Goal: Transaction & Acquisition: Purchase product/service

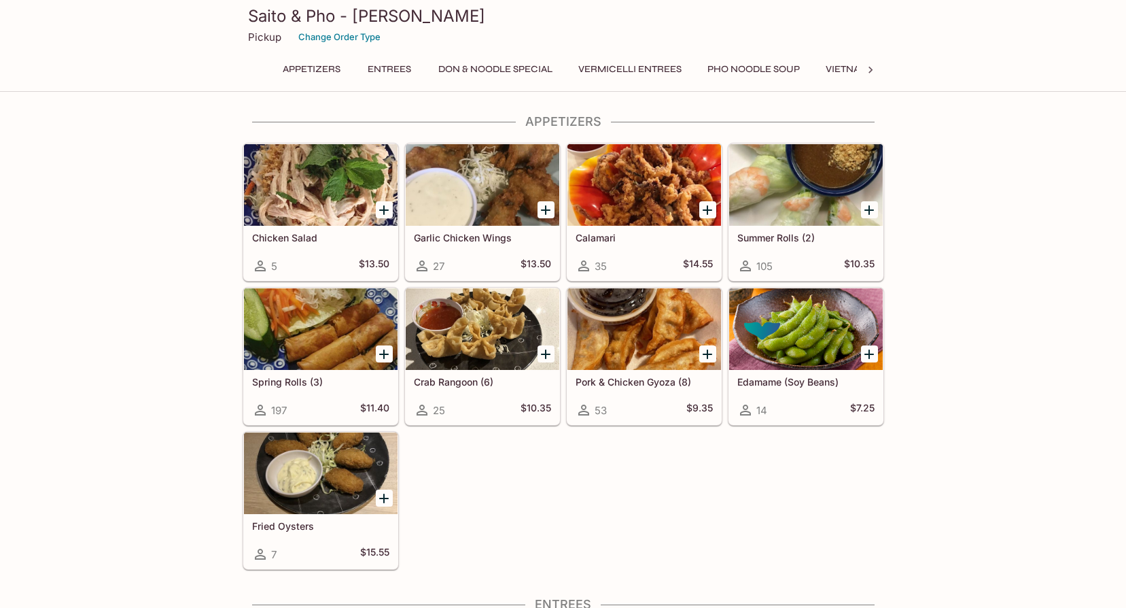
click at [869, 211] on icon "Add Summer Rolls (2)" at bounding box center [870, 210] width 10 height 10
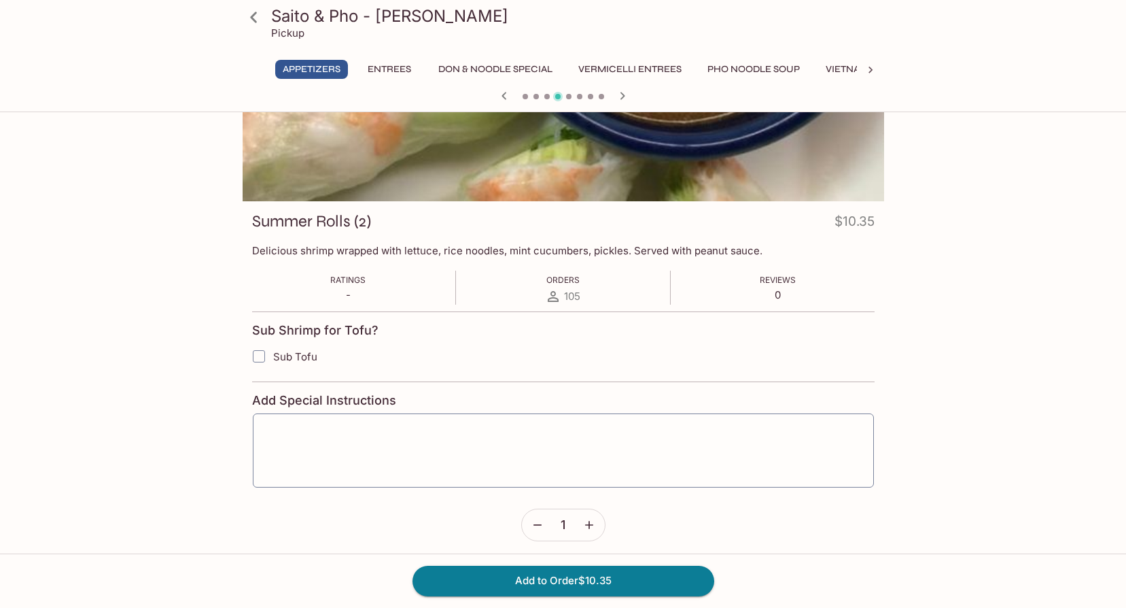
scroll to position [100, 0]
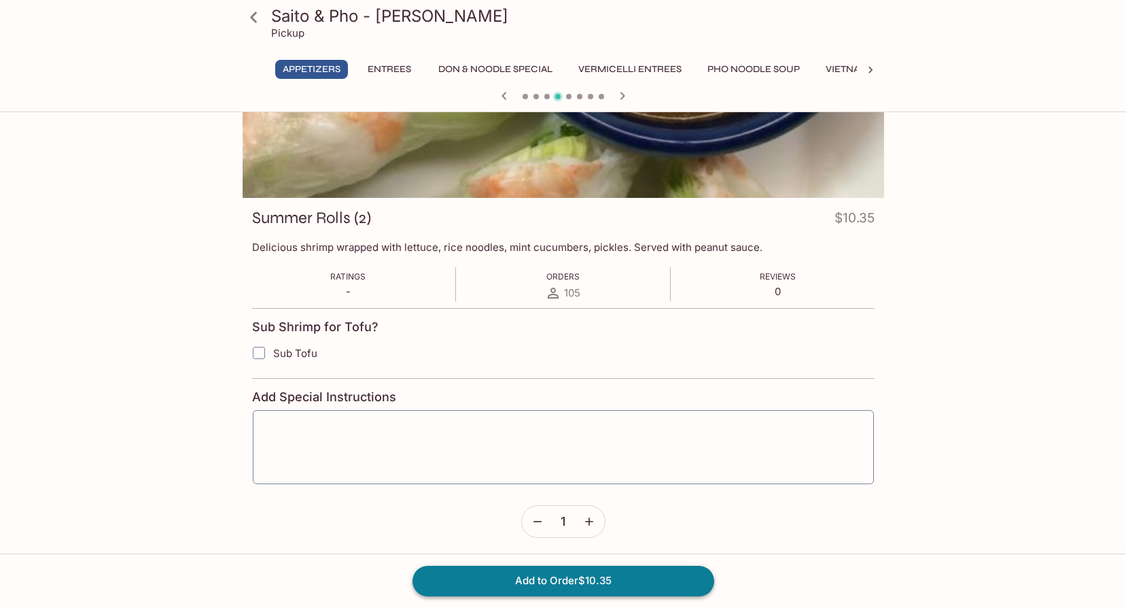
click at [589, 573] on button "Add to Order $10.35" at bounding box center [564, 581] width 302 height 30
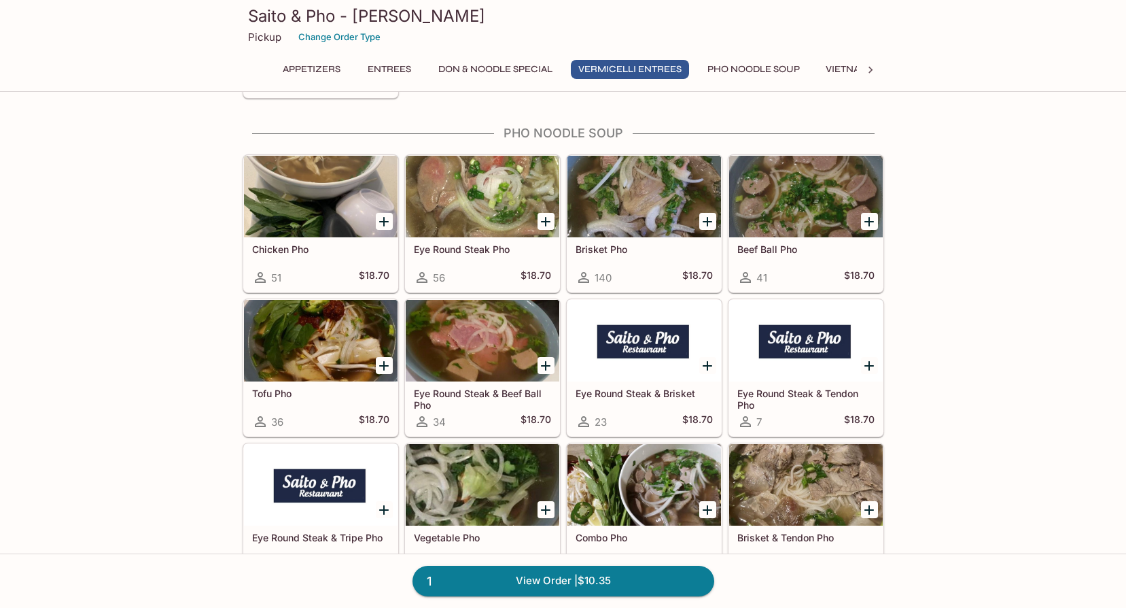
scroll to position [2761, 0]
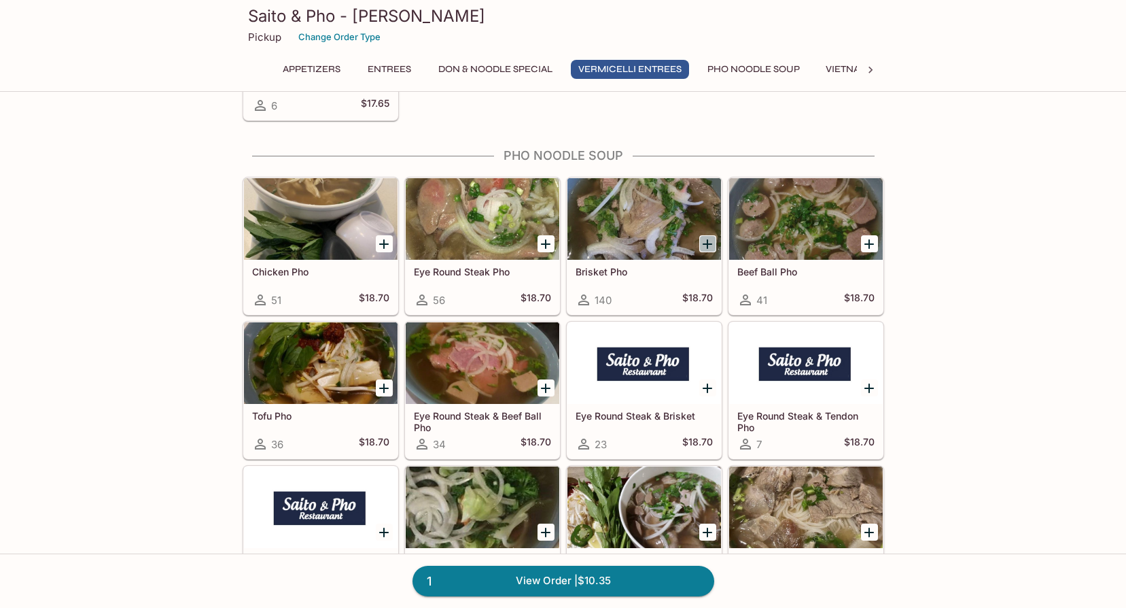
click at [703, 247] on icon "Add Brisket Pho" at bounding box center [707, 244] width 16 height 16
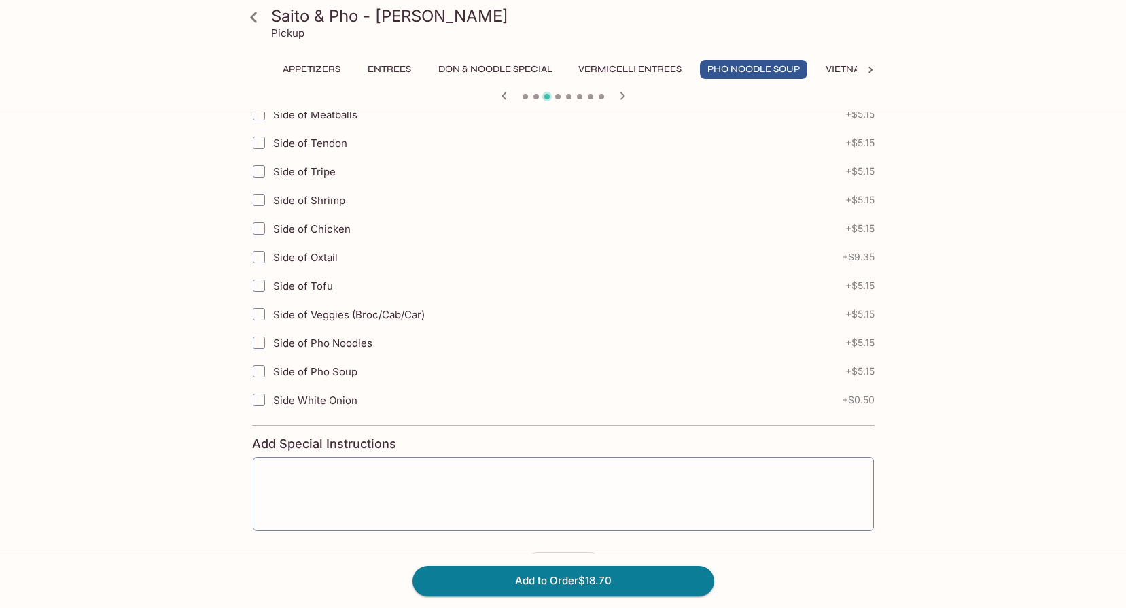
scroll to position [404, 0]
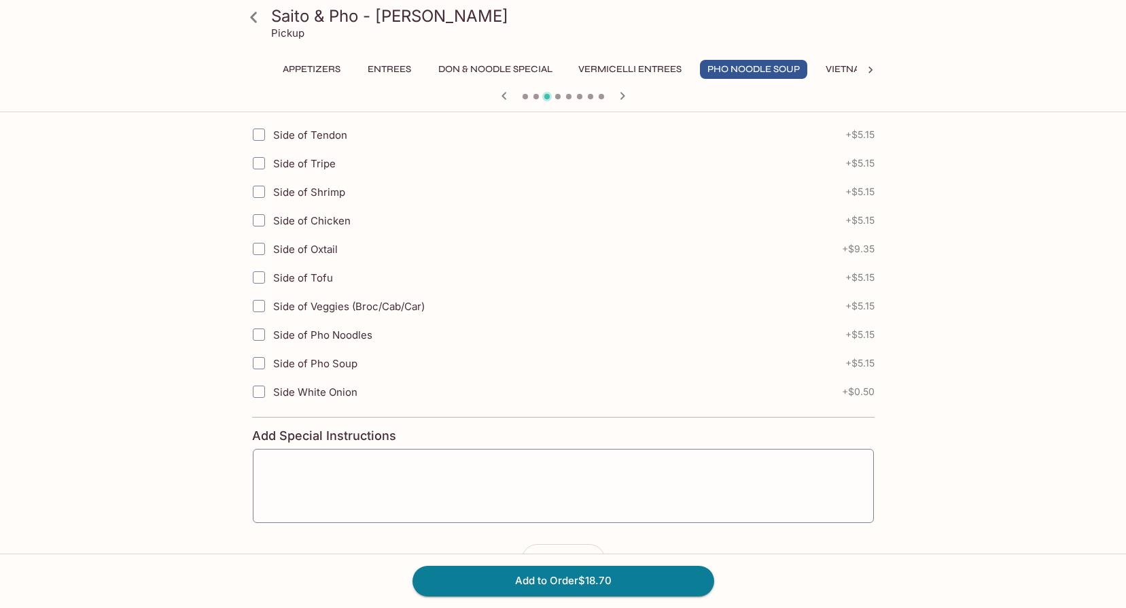
click at [262, 394] on input "Side White Onion" at bounding box center [258, 391] width 27 height 27
checkbox input "true"
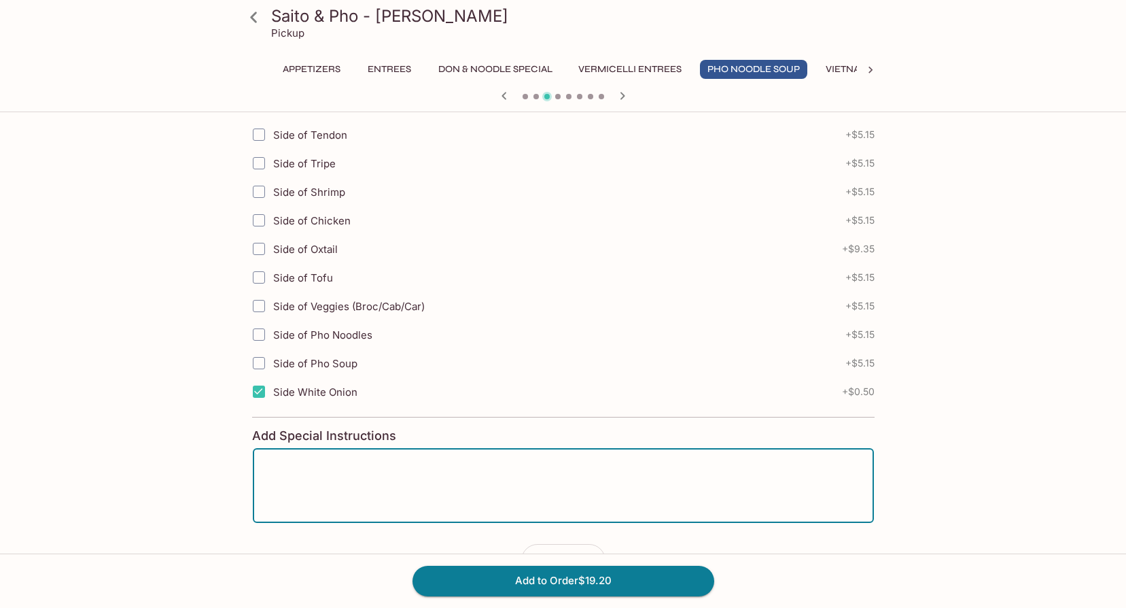
click at [330, 479] on textarea at bounding box center [563, 485] width 602 height 52
click at [344, 484] on textarea "Extra Horsin" at bounding box center [563, 485] width 602 height 52
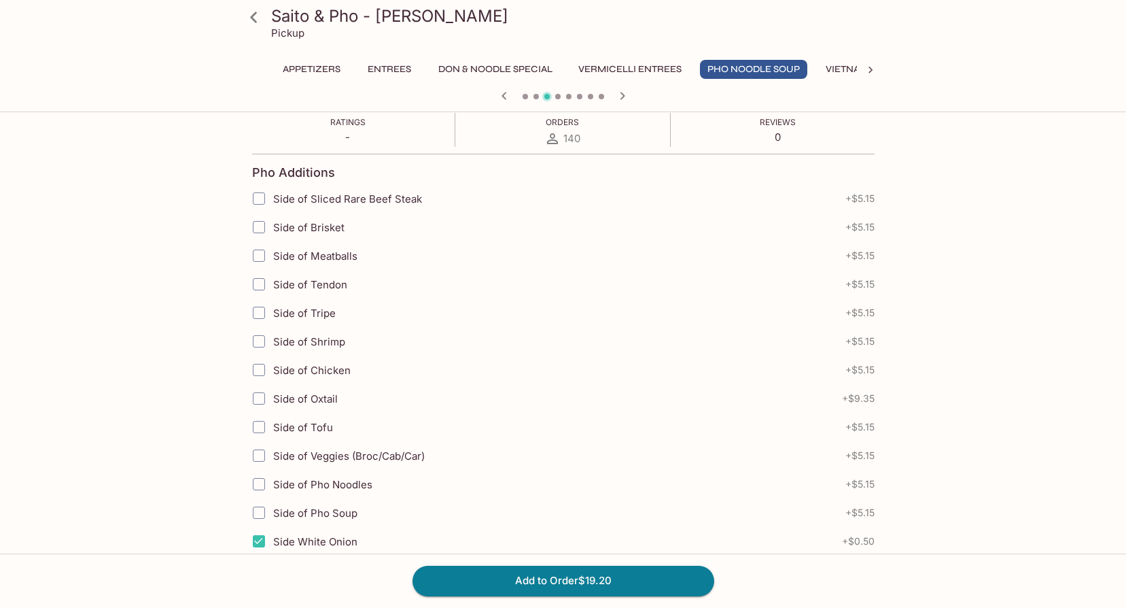
scroll to position [447, 0]
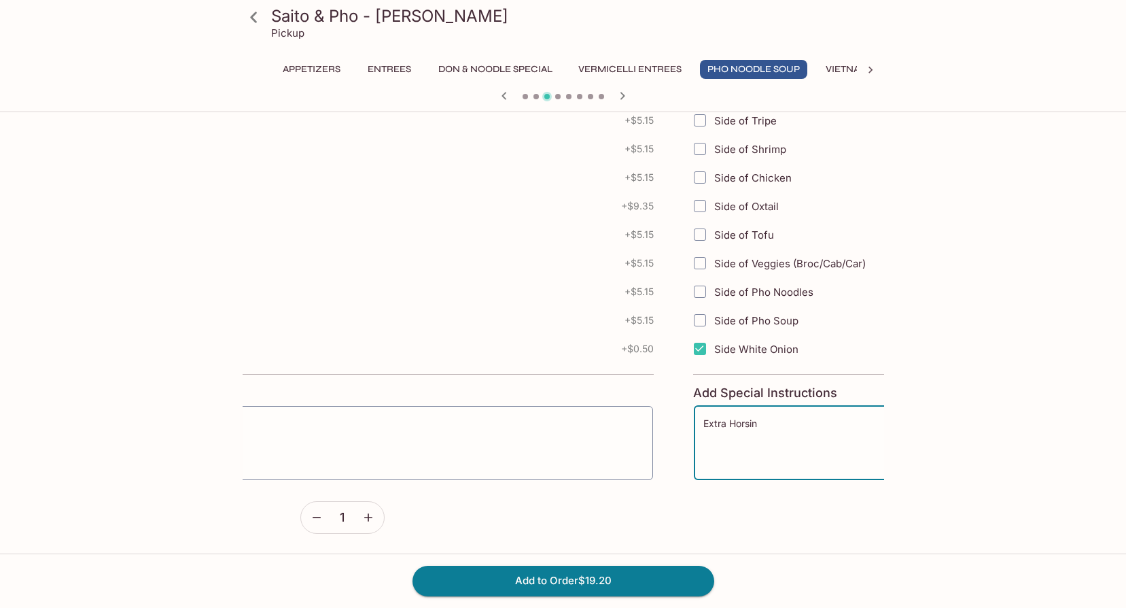
drag, startPoint x: 321, startPoint y: 434, endPoint x: 776, endPoint y: 494, distance: 459.4
click at [776, 494] on form "Pho Additions Side of Sliced Rare Beef Steak + $5.15 Side of Brisket + $5.15 Si…" at bounding box center [1004, 247] width 623 height 572
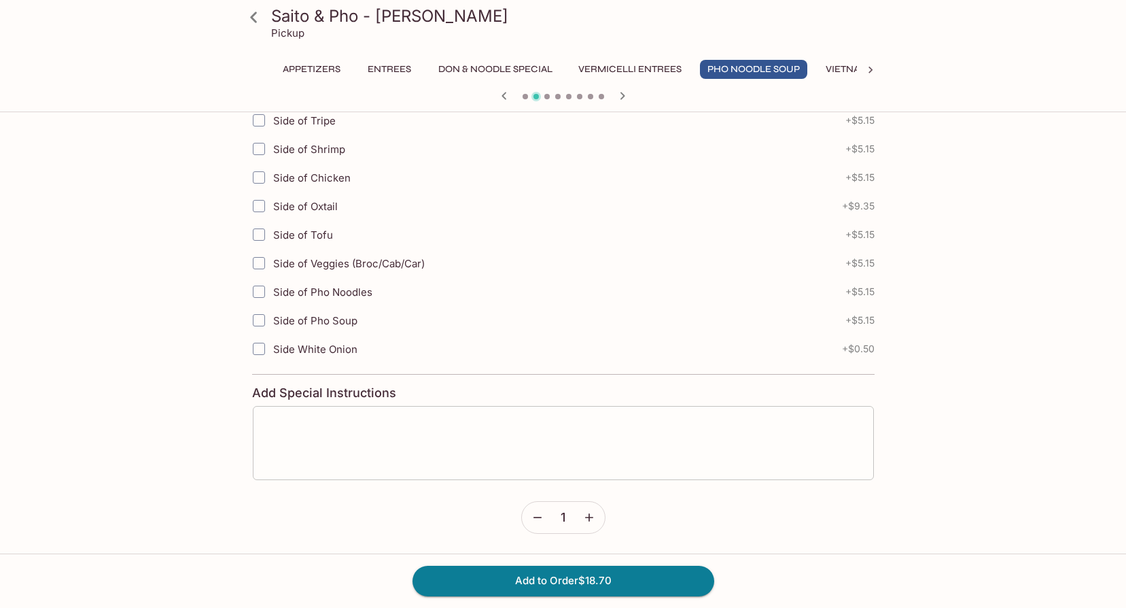
type textarea "Extra Horsin"
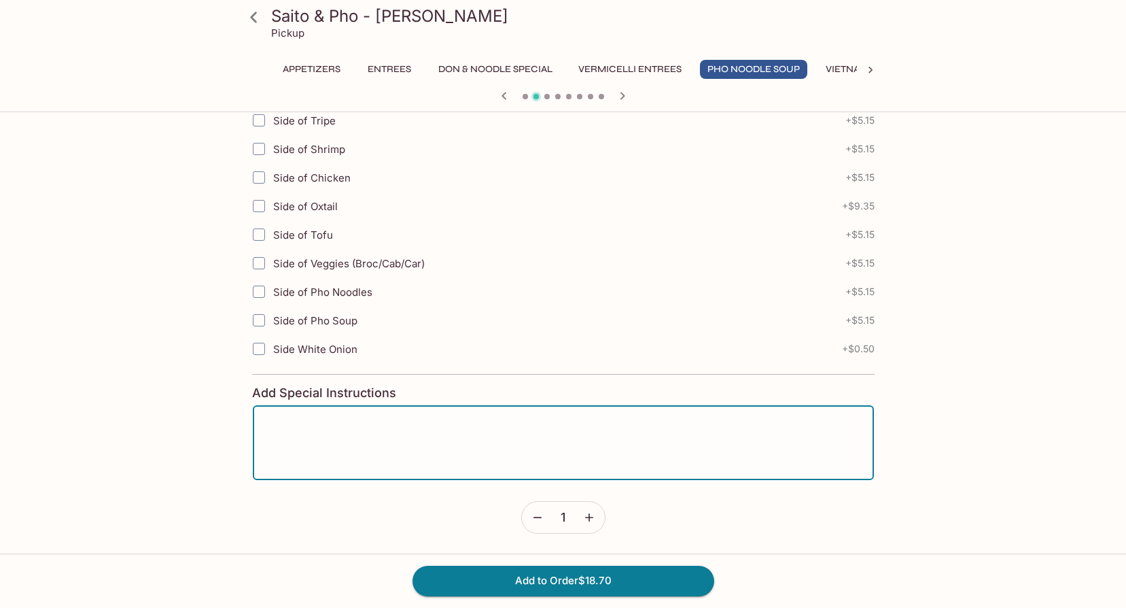
click at [405, 419] on textarea at bounding box center [563, 443] width 602 height 52
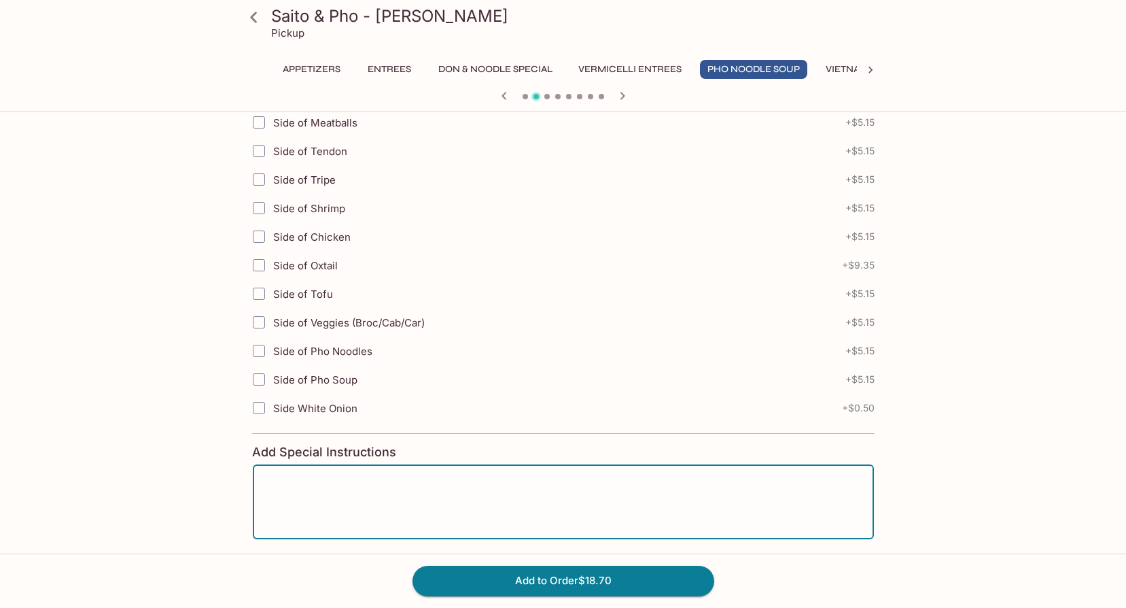
scroll to position [389, 0]
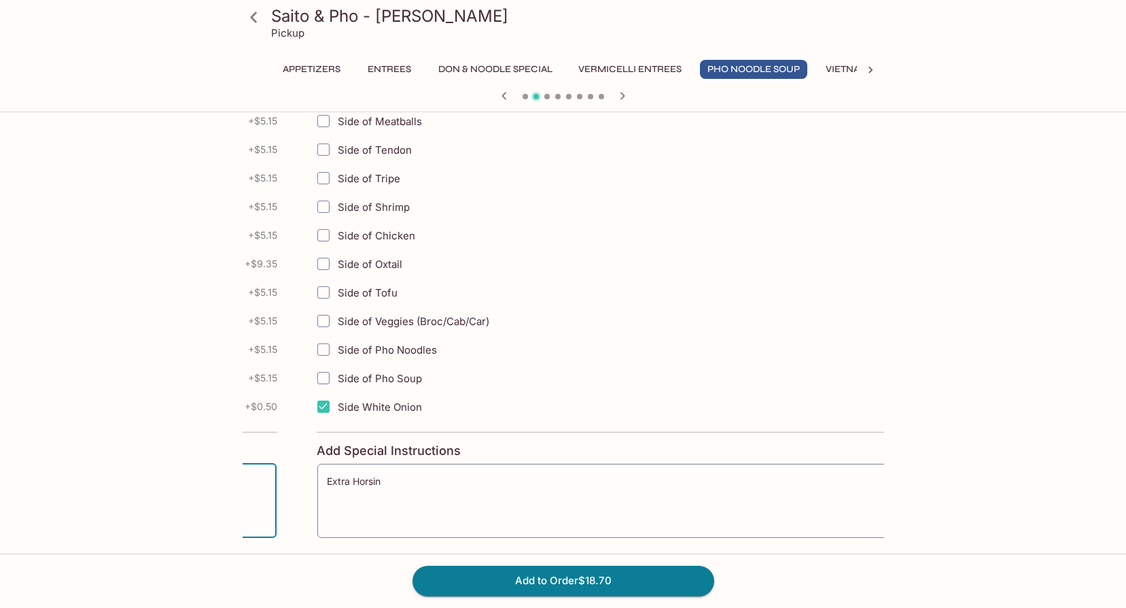
drag, startPoint x: 572, startPoint y: 503, endPoint x: -26, endPoint y: 442, distance: 600.5
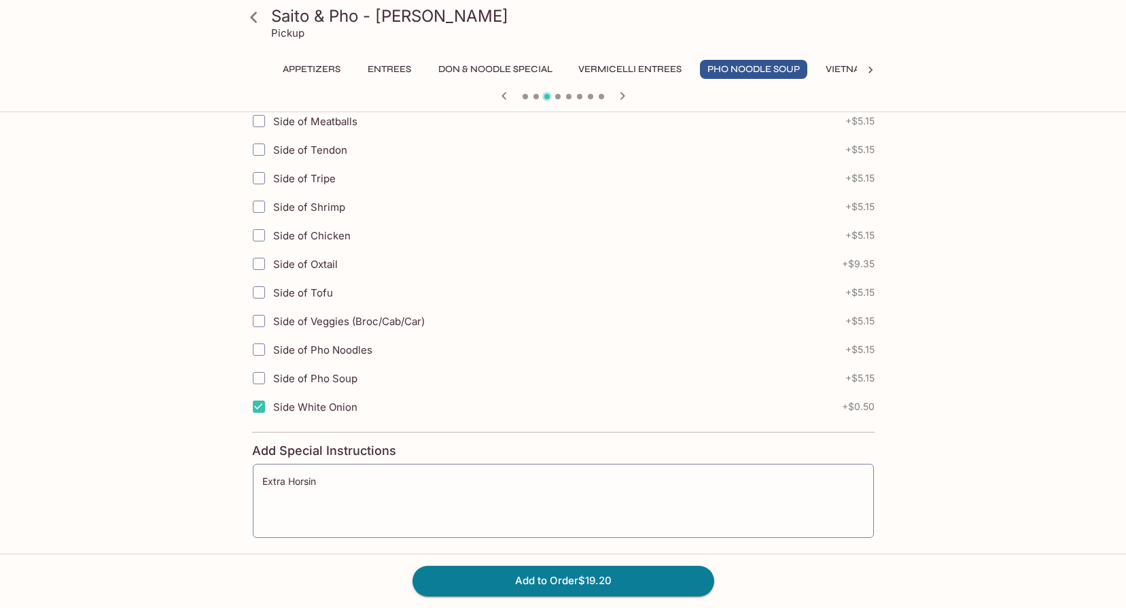
click at [255, 409] on input "Side White Onion" at bounding box center [258, 406] width 27 height 27
checkbox input "false"
click at [330, 506] on textarea "Extra Horsin" at bounding box center [563, 500] width 602 height 52
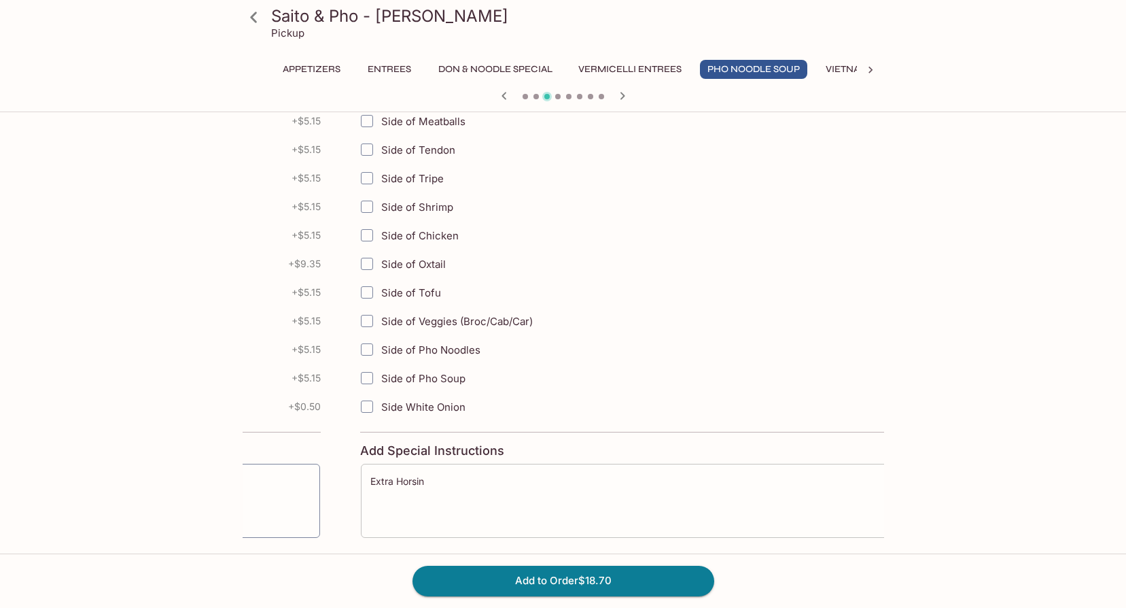
click at [464, 472] on div "Extra Horsin x ​" at bounding box center [671, 500] width 623 height 75
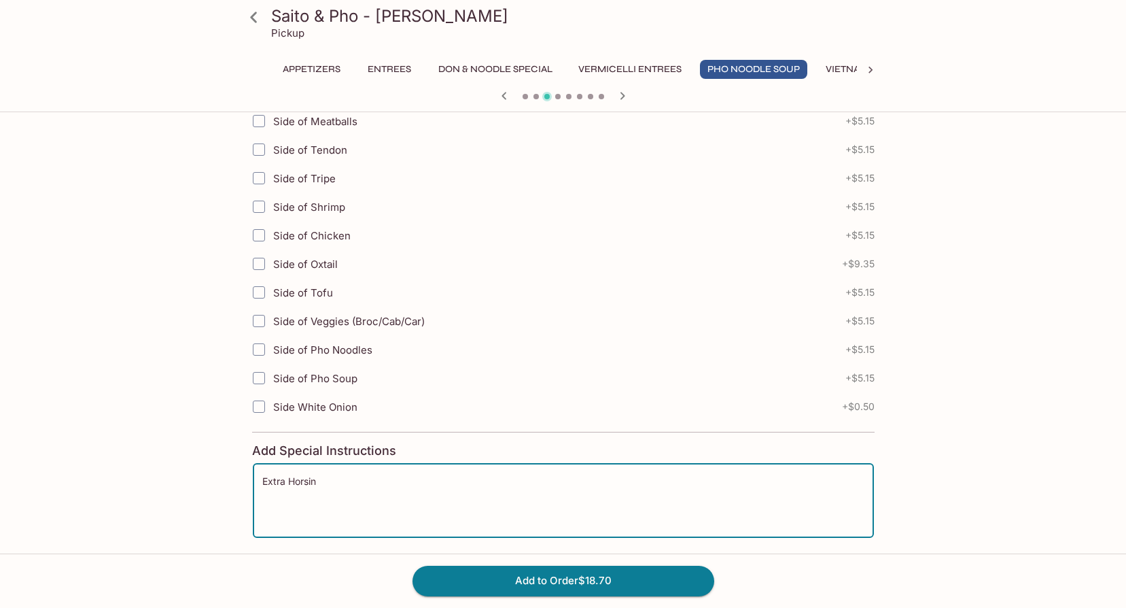
click at [439, 484] on textarea "Extra Horsin" at bounding box center [563, 500] width 602 height 52
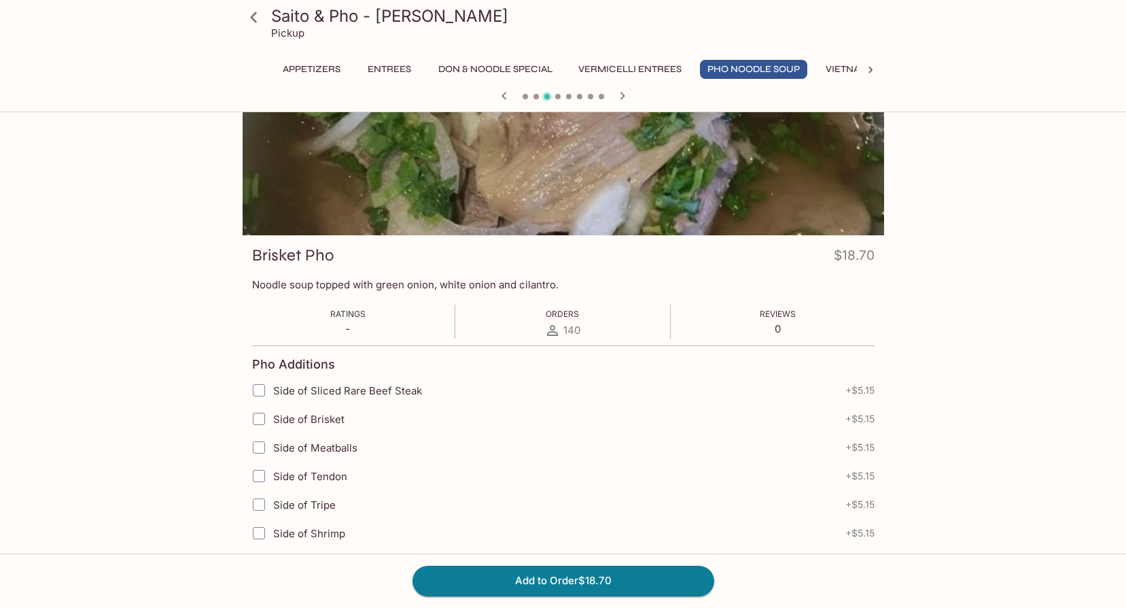
scroll to position [0, 0]
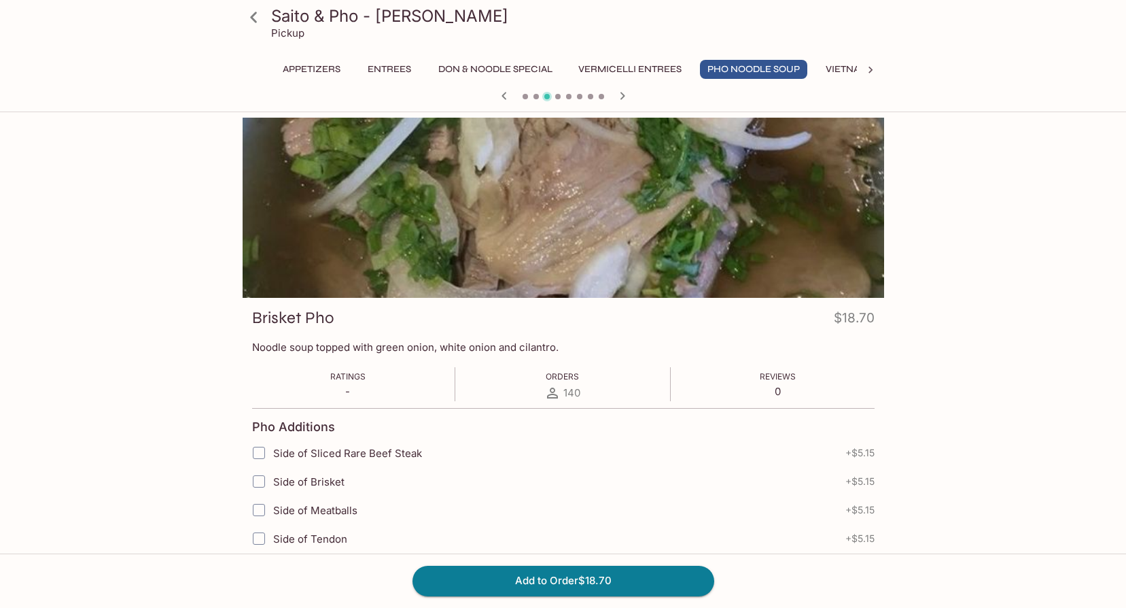
click at [623, 95] on icon "button" at bounding box center [622, 95] width 5 height 7
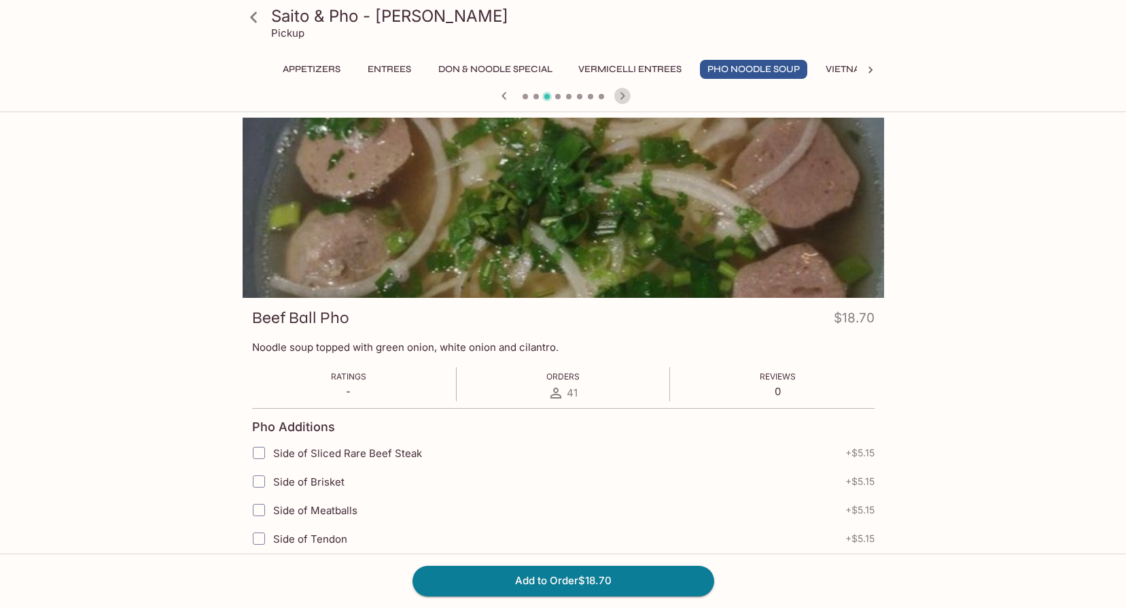
click at [623, 95] on icon "button" at bounding box center [622, 95] width 5 height 7
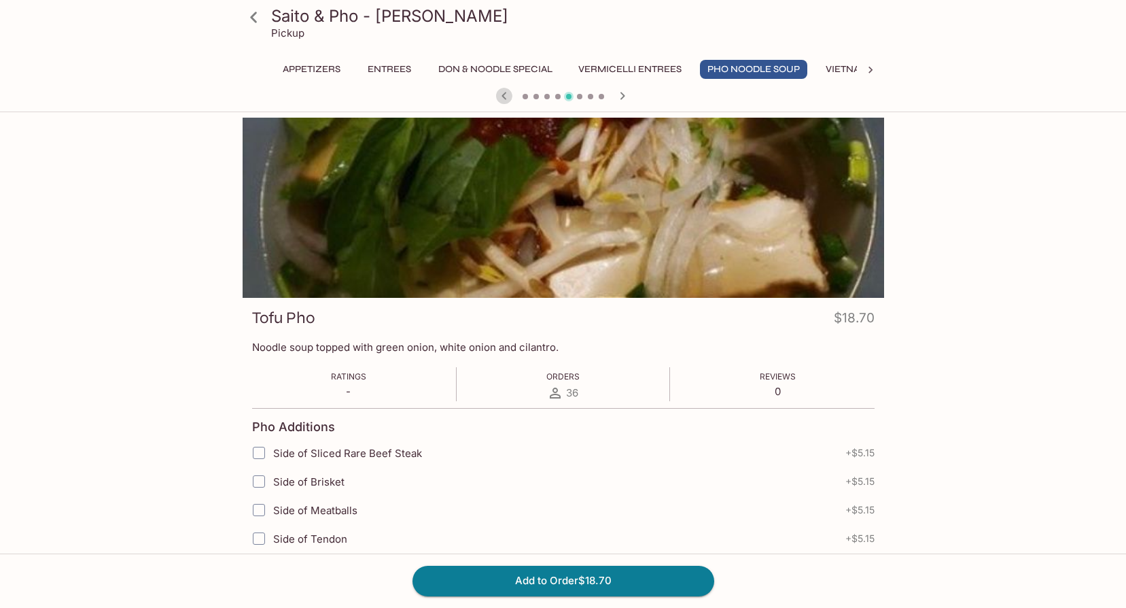
click at [499, 95] on icon "button" at bounding box center [504, 96] width 16 height 16
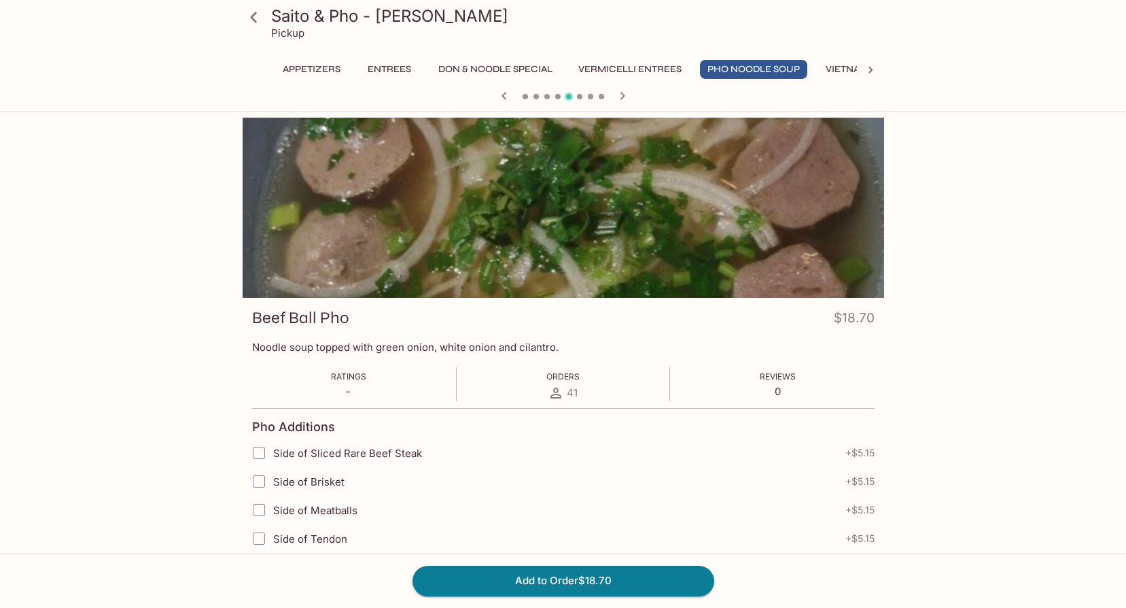
click at [499, 95] on icon "button" at bounding box center [504, 96] width 16 height 16
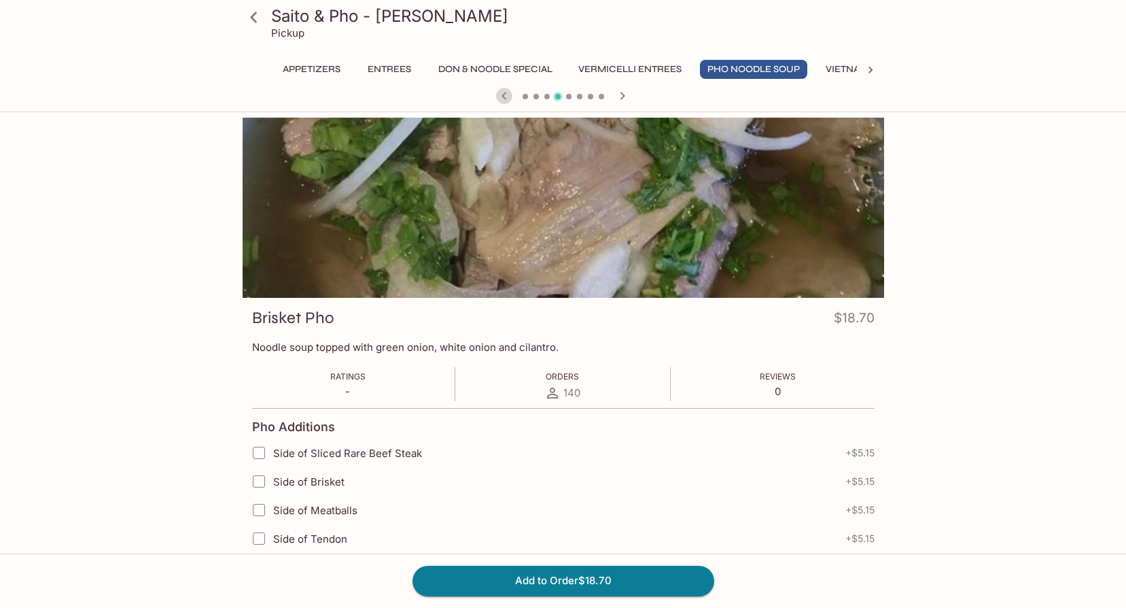
click at [499, 95] on icon "button" at bounding box center [504, 96] width 16 height 16
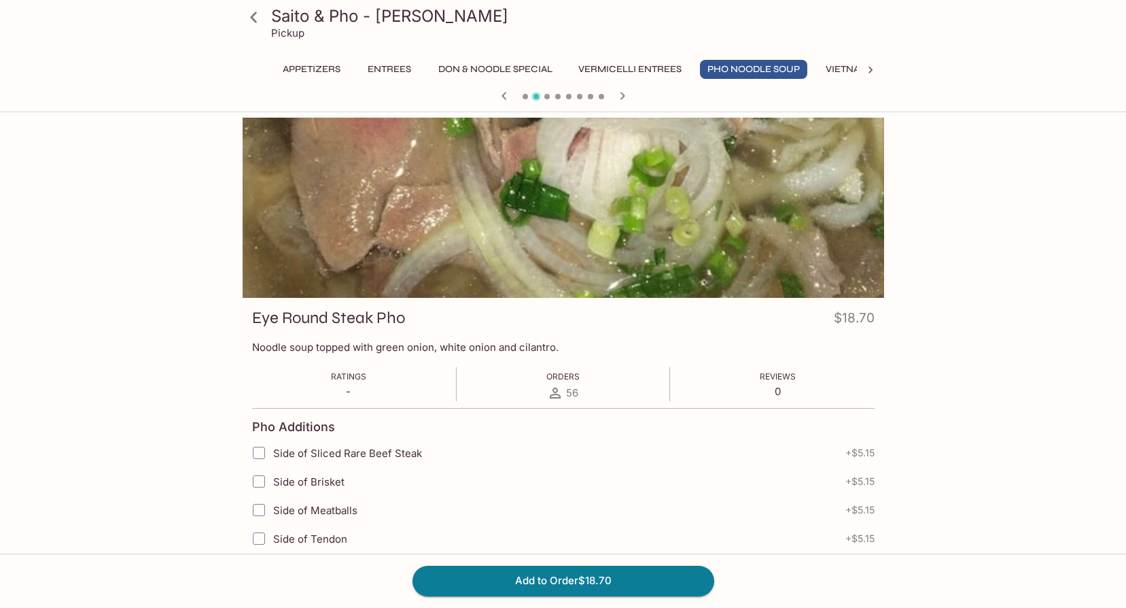
click at [616, 103] on icon "button" at bounding box center [622, 96] width 16 height 16
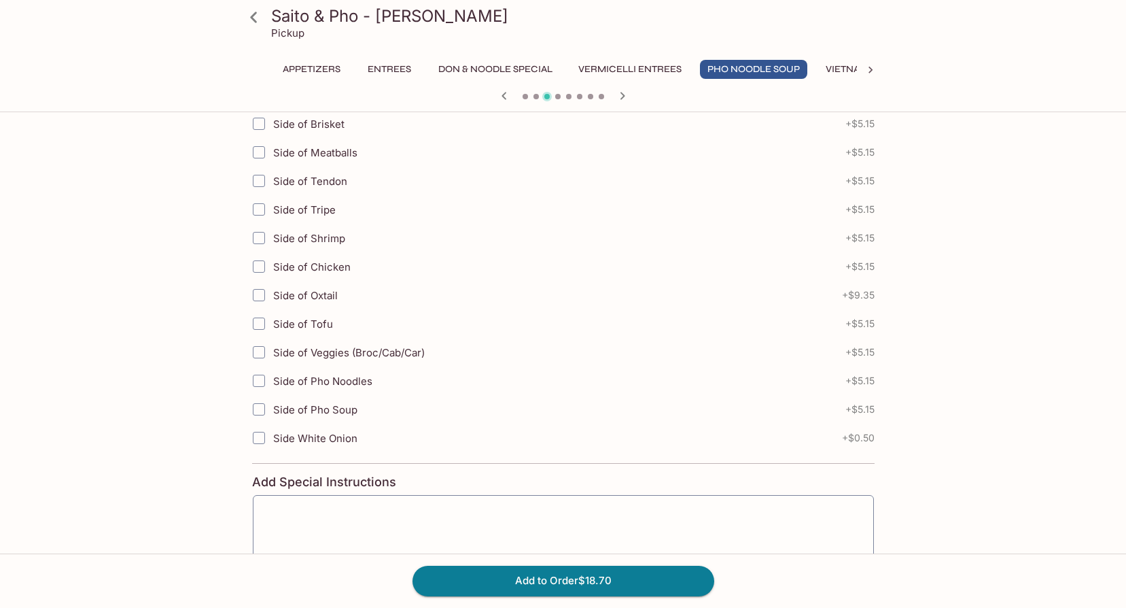
scroll to position [368, 0]
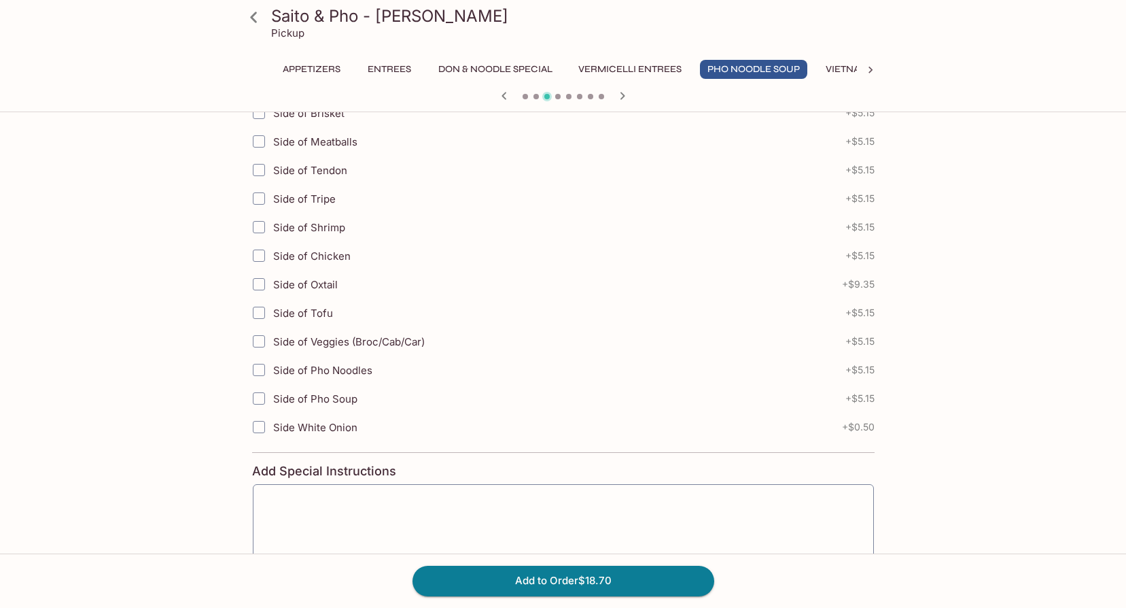
click at [325, 424] on span "Side White Onion" at bounding box center [315, 427] width 84 height 13
click at [273, 424] on input "Side White Onion" at bounding box center [258, 426] width 27 height 27
checkbox input "true"
click at [299, 523] on textarea at bounding box center [563, 521] width 602 height 52
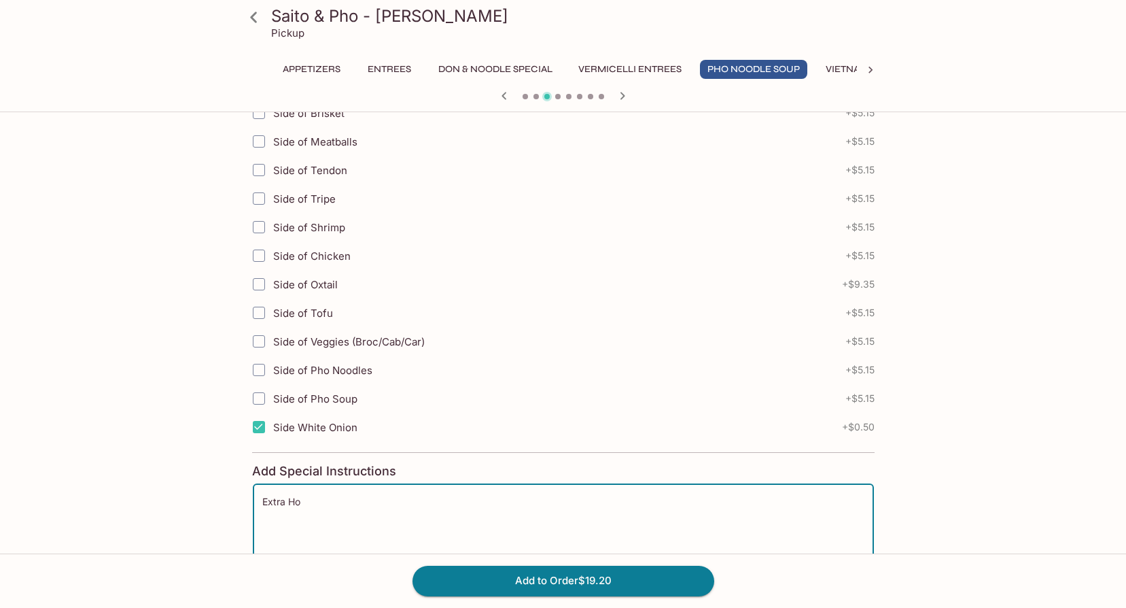
click at [327, 508] on textarea "Extra Ho" at bounding box center [563, 521] width 602 height 52
click at [309, 504] on textarea "Extra Ho" at bounding box center [563, 521] width 602 height 52
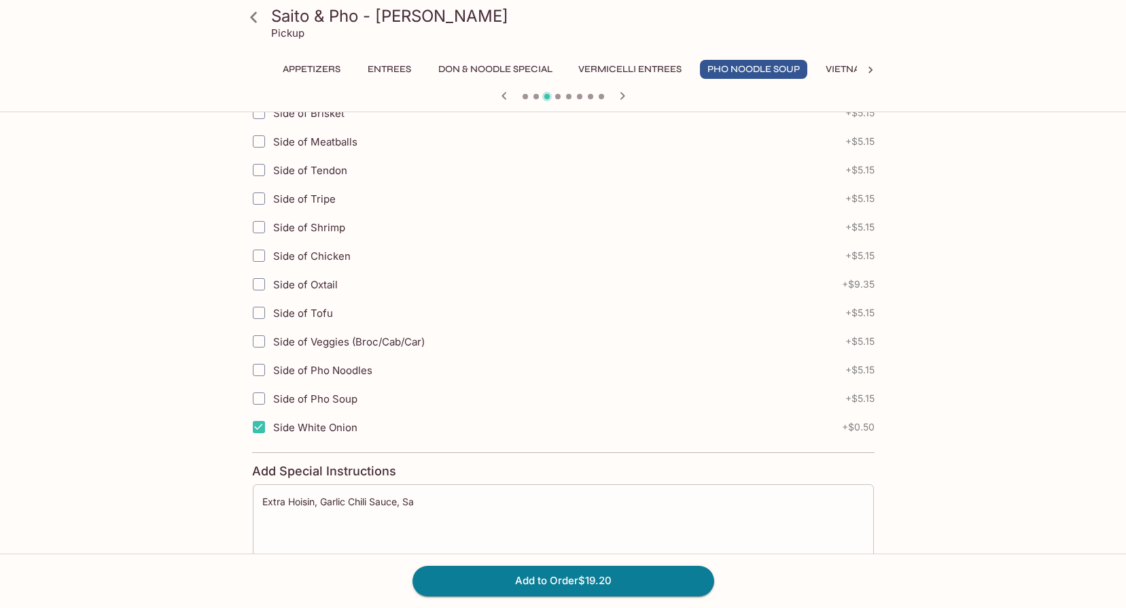
click at [436, 495] on textarea "Extra Hoisin, Garlic Chili Sauce, Sa" at bounding box center [563, 521] width 602 height 52
click at [636, 529] on textarea "Extra Hoisin, Garlic Chili Sauce, Sriracha" at bounding box center [563, 521] width 602 height 52
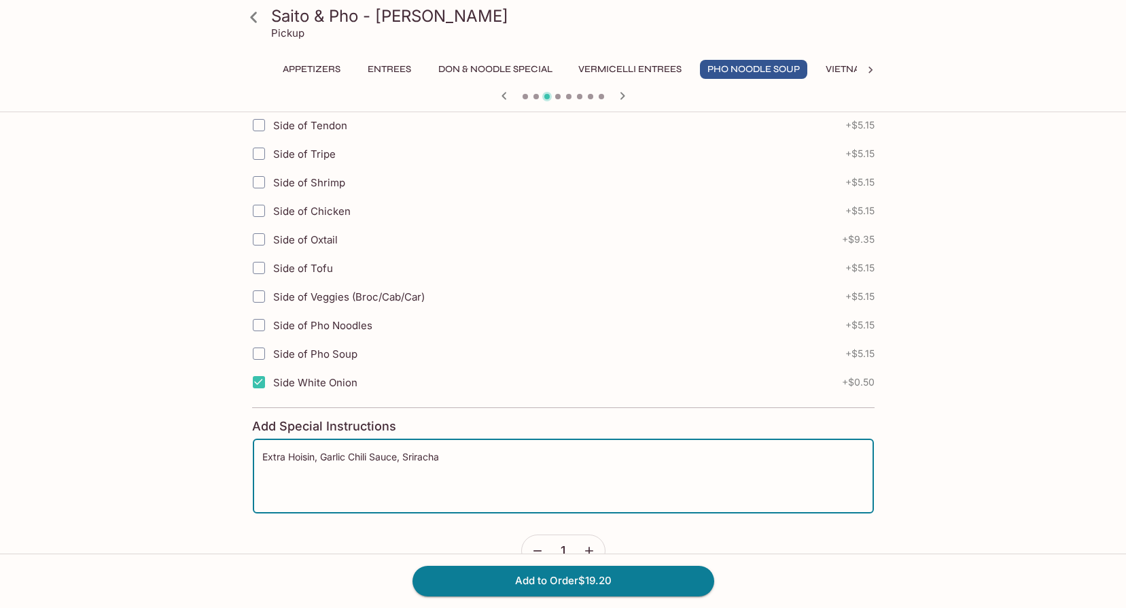
scroll to position [419, 0]
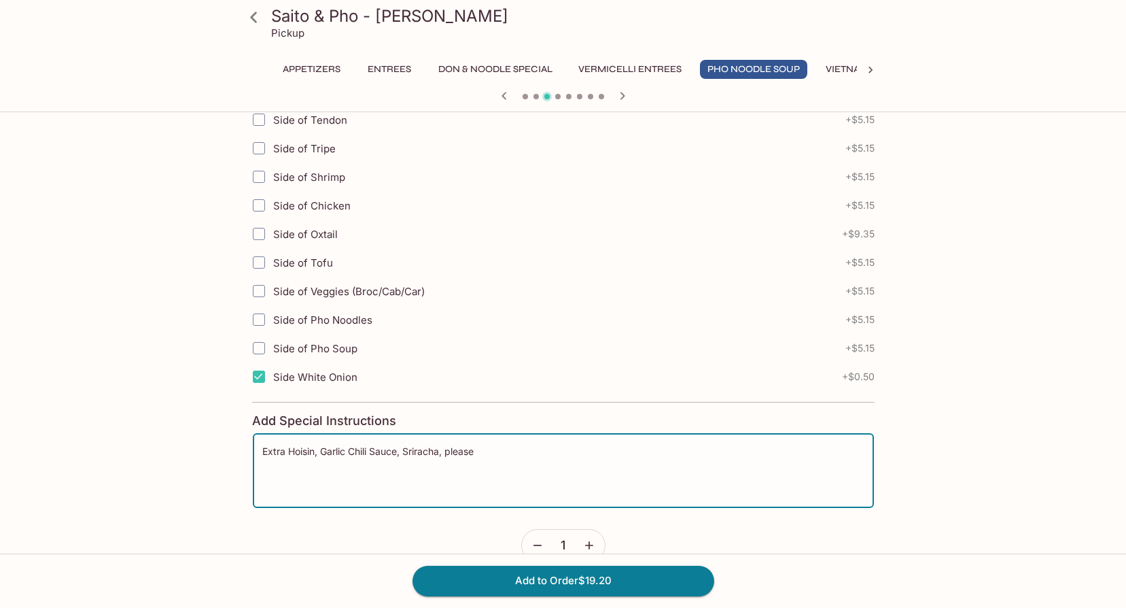
type textarea "Extra Hoisin, Garlic Chili Sauce, Sriracha, please"
click at [678, 534] on form "Pho Additions Side of Sliced Rare Beef Steak + $5.15 Side of Brisket + $5.15 Si…" at bounding box center [563, 275] width 623 height 572
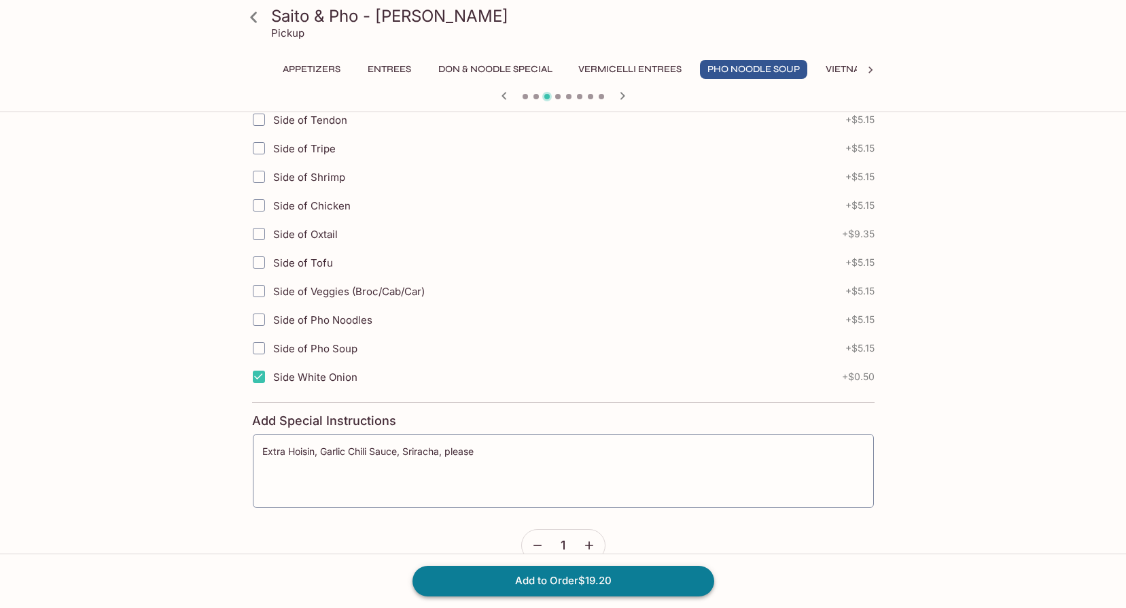
click at [647, 585] on button "Add to Order $19.20" at bounding box center [564, 581] width 302 height 30
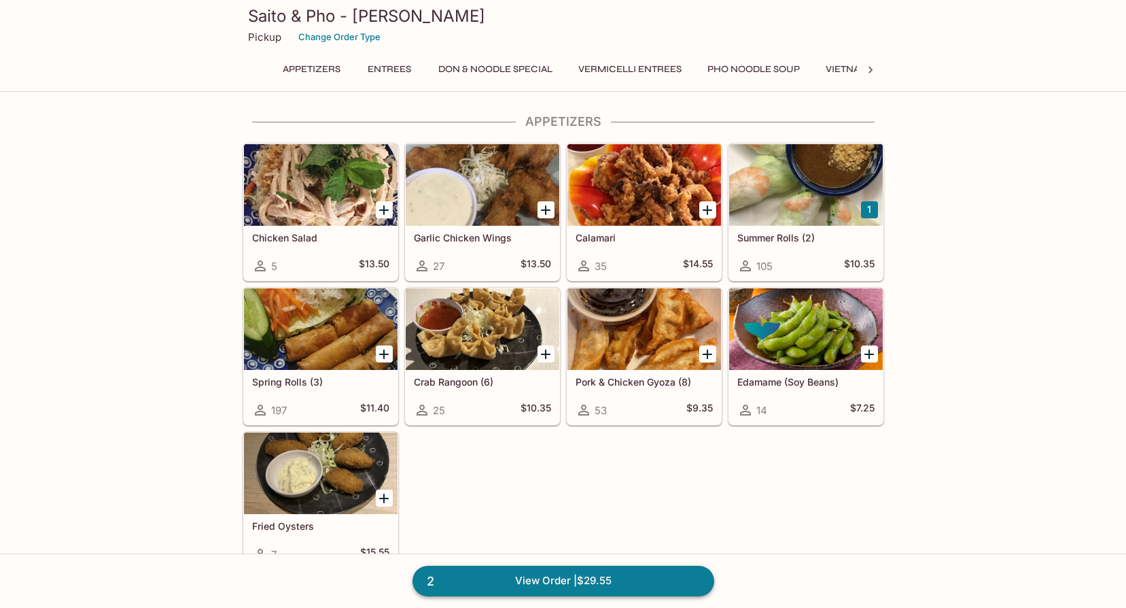
click at [642, 585] on link "2 View Order | $29.55" at bounding box center [564, 581] width 302 height 30
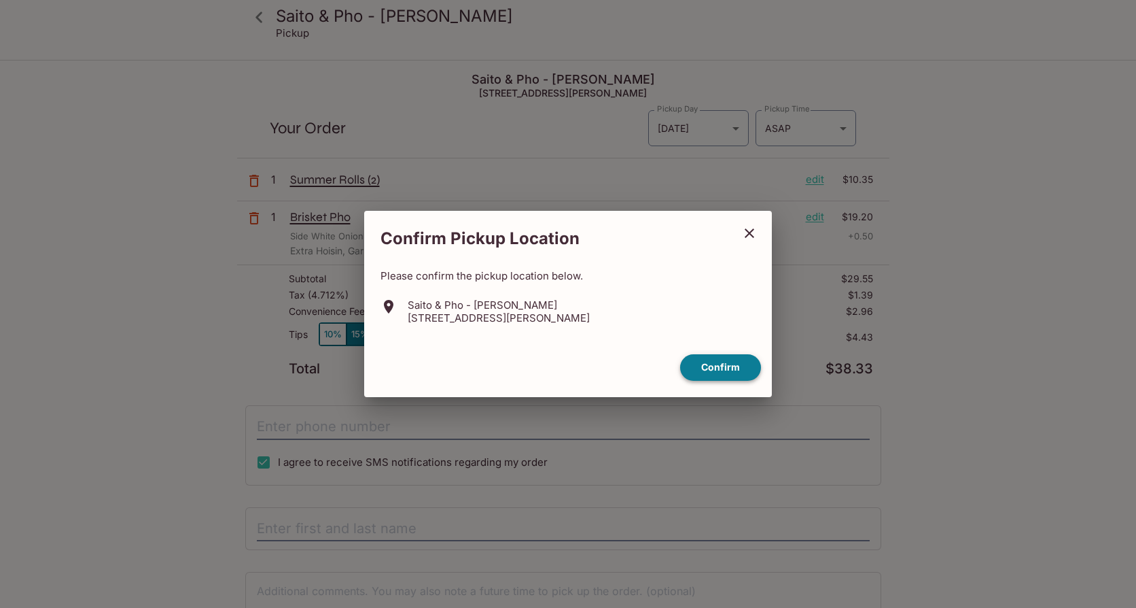
click at [738, 373] on button "Confirm" at bounding box center [720, 367] width 81 height 27
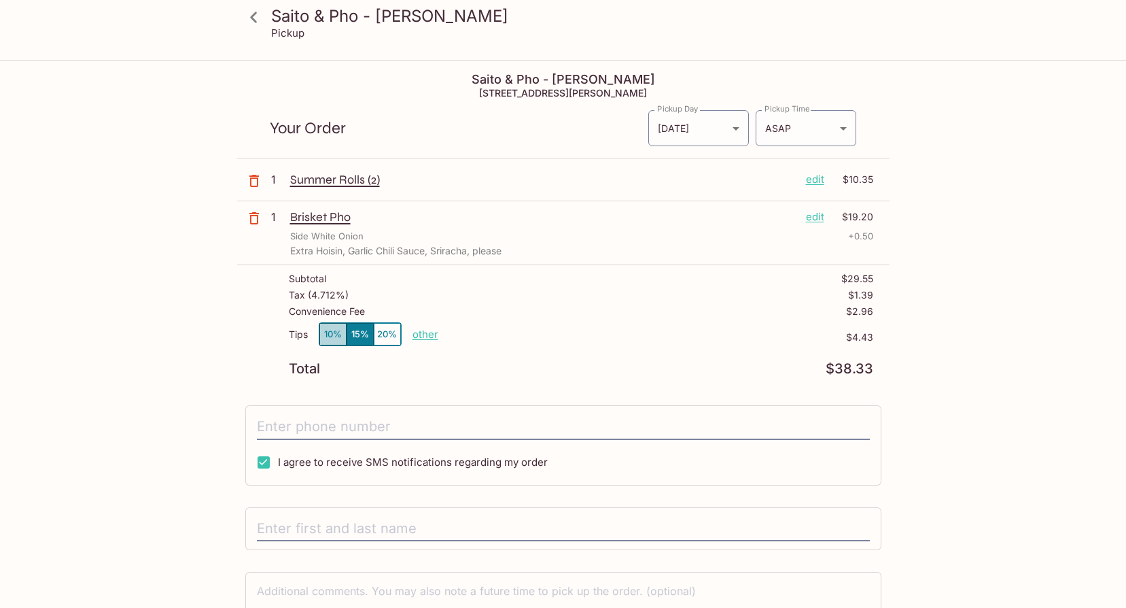
click at [338, 336] on button "10%" at bounding box center [332, 334] width 27 height 22
click at [422, 335] on p "other" at bounding box center [426, 334] width 26 height 13
drag, startPoint x: 498, startPoint y: 334, endPoint x: 542, endPoint y: 335, distance: 44.2
click at [542, 335] on div "Tips 10% 15% 20% Done 2.96 $2.96" at bounding box center [581, 342] width 585 height 40
type input "0.00"
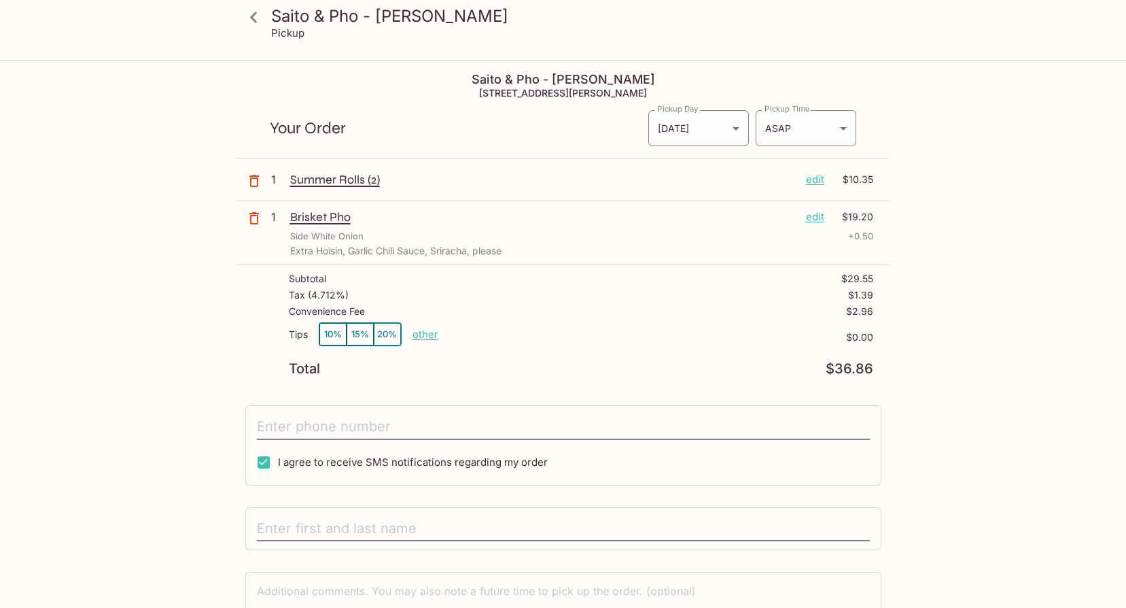
click at [542, 335] on p "$0.00" at bounding box center [655, 337] width 435 height 11
click at [347, 425] on input "tel" at bounding box center [563, 427] width 613 height 26
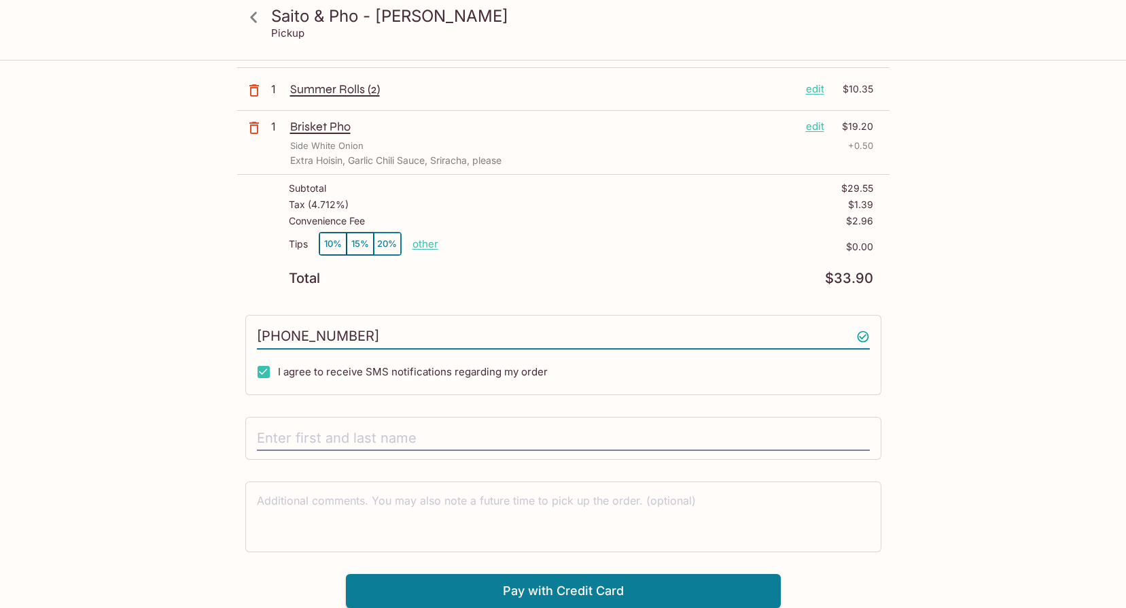
type input "[PHONE_NUMBER]"
click at [324, 423] on div at bounding box center [563, 439] width 636 height 44
click at [310, 446] on input "text" at bounding box center [563, 438] width 613 height 26
type input "[PERSON_NAME]"
click at [647, 580] on button "Pay with Credit Card" at bounding box center [563, 591] width 435 height 34
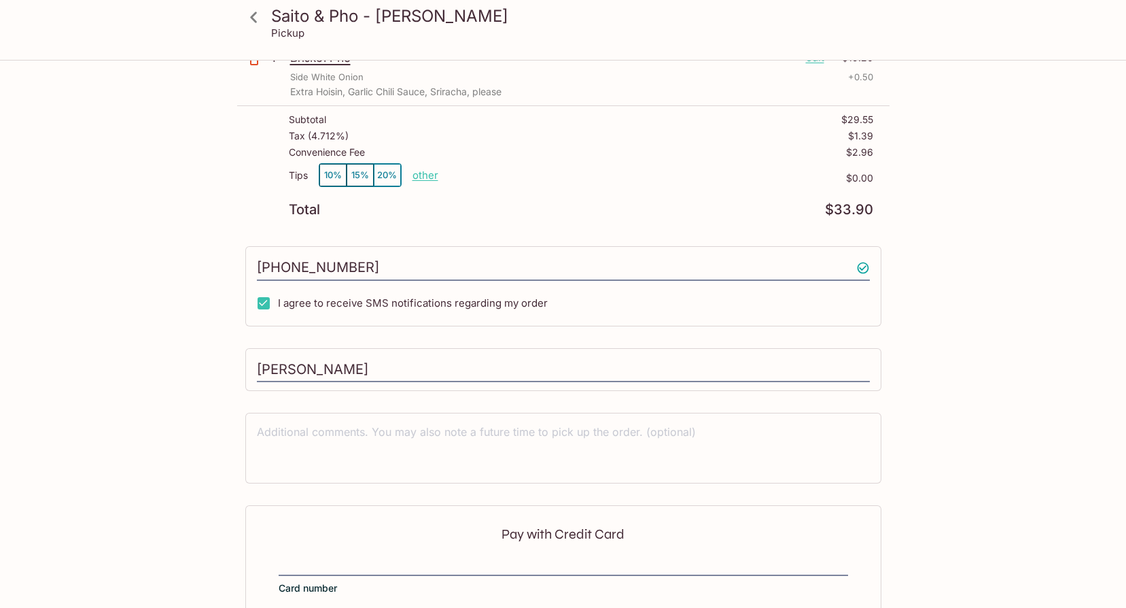
scroll to position [294, 0]
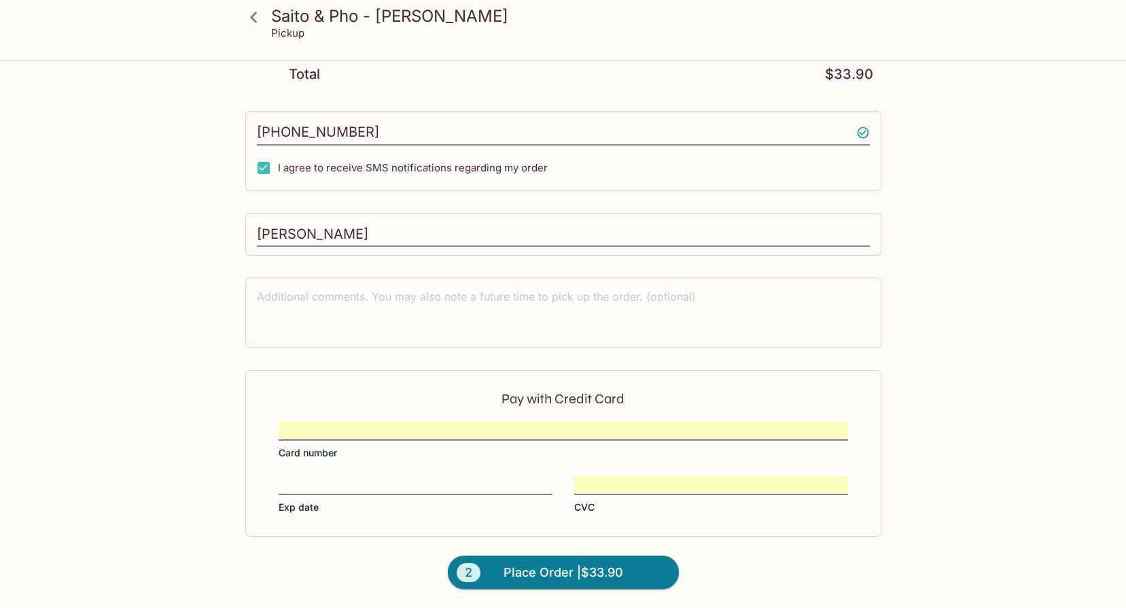
click at [247, 464] on div "Pay with Credit Card Card number Exp date CVC" at bounding box center [563, 453] width 636 height 166
click at [402, 529] on div "Pay with Credit Card Card number Exp date CVC" at bounding box center [563, 453] width 636 height 166
click at [625, 568] on button "2 Place Order | $33.90" at bounding box center [563, 572] width 231 height 34
click at [591, 566] on span "Place Order | $33.90" at bounding box center [564, 572] width 120 height 22
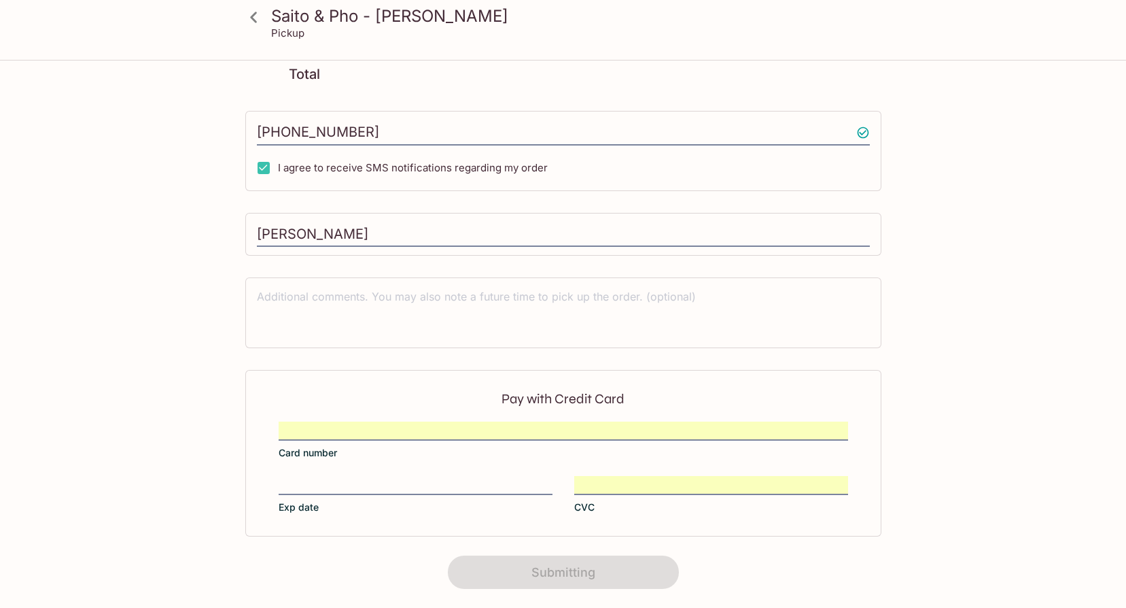
scroll to position [182, 0]
